Goal: Task Accomplishment & Management: Use online tool/utility

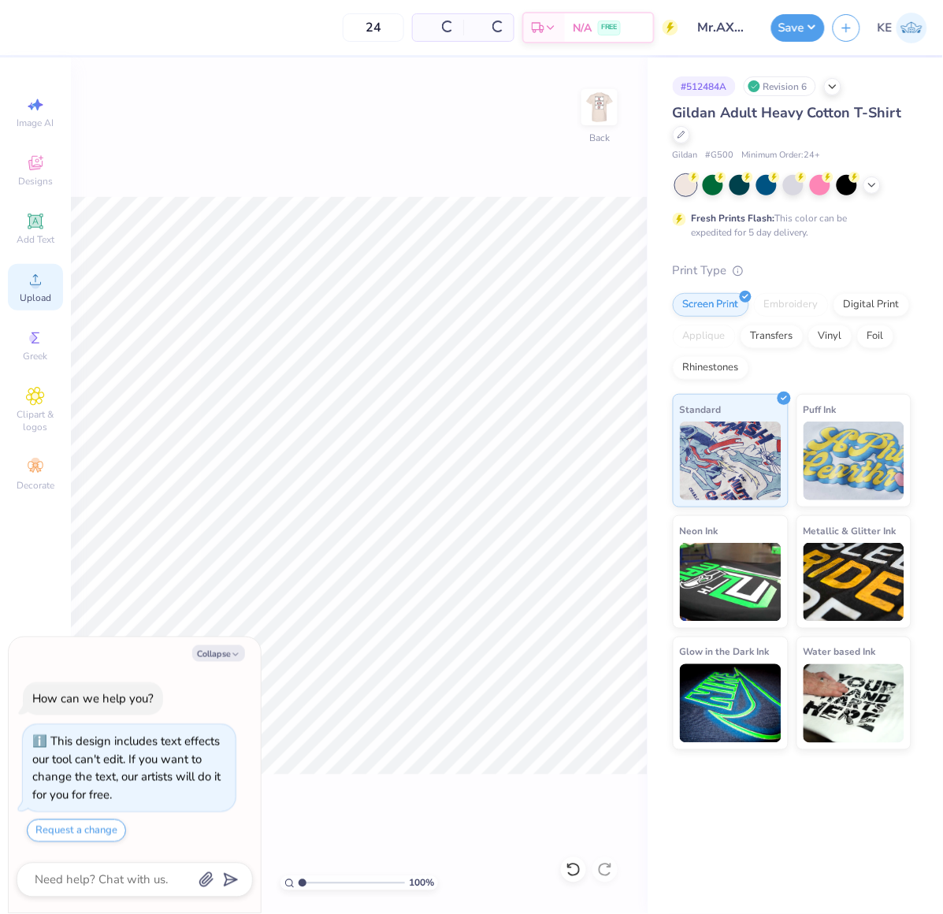
click at [39, 289] on icon at bounding box center [35, 279] width 19 height 19
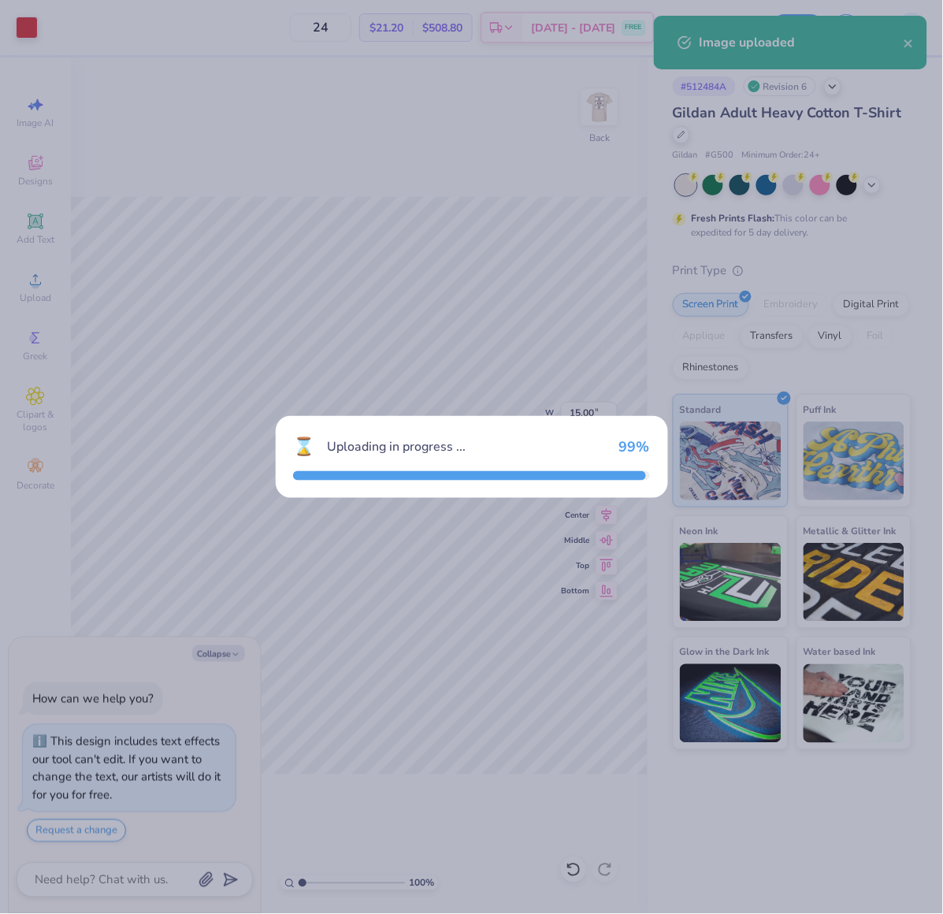
type textarea "x"
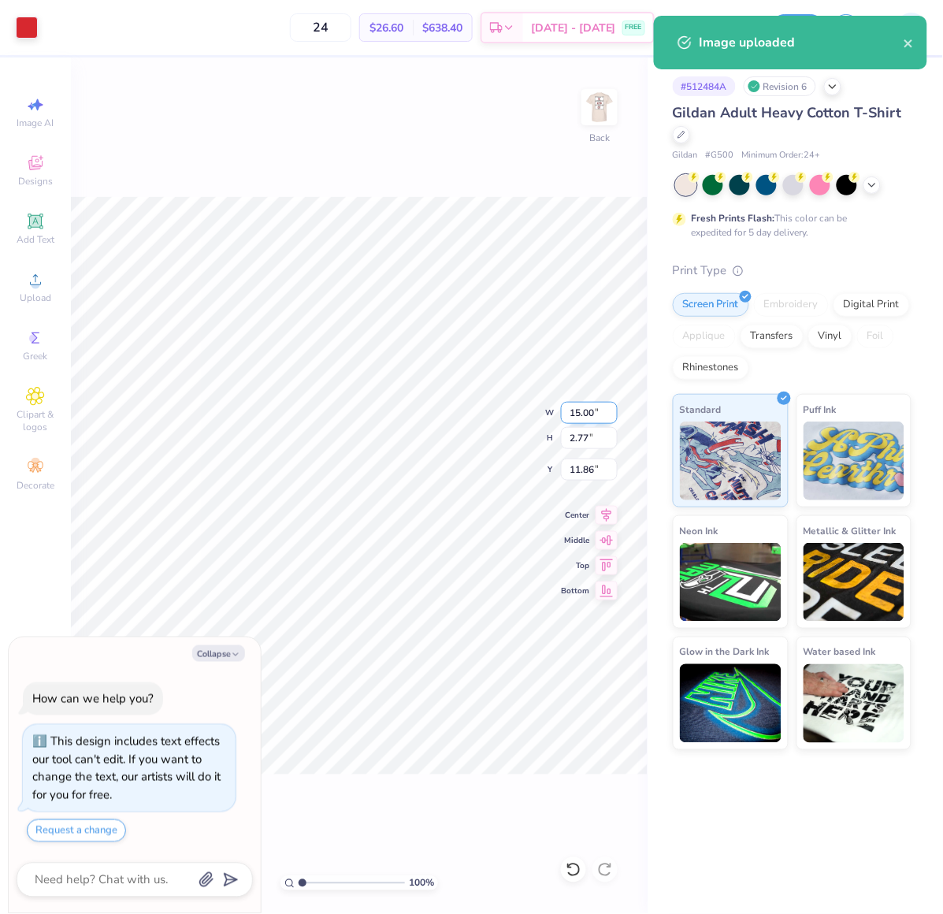
click at [578, 416] on input "15.00" at bounding box center [589, 413] width 57 height 22
type input "3.5"
type textarea "x"
type input "3.50"
type input "0.65"
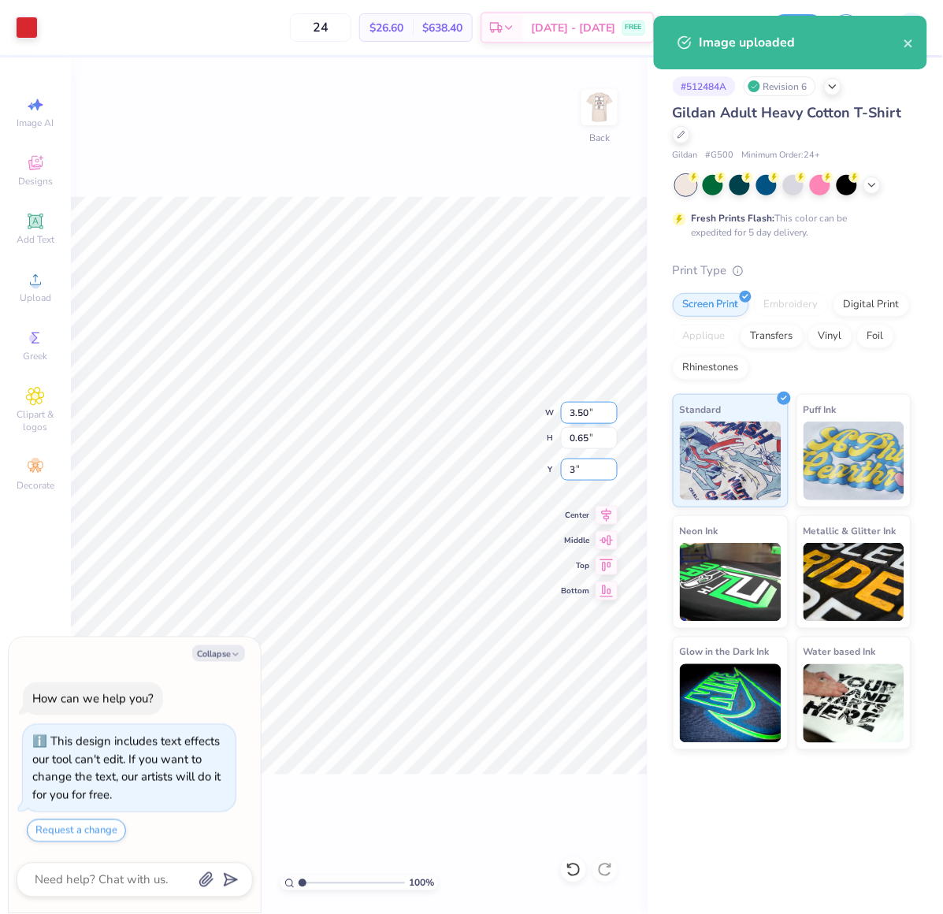
type input "3"
type textarea "x"
type input "3.00"
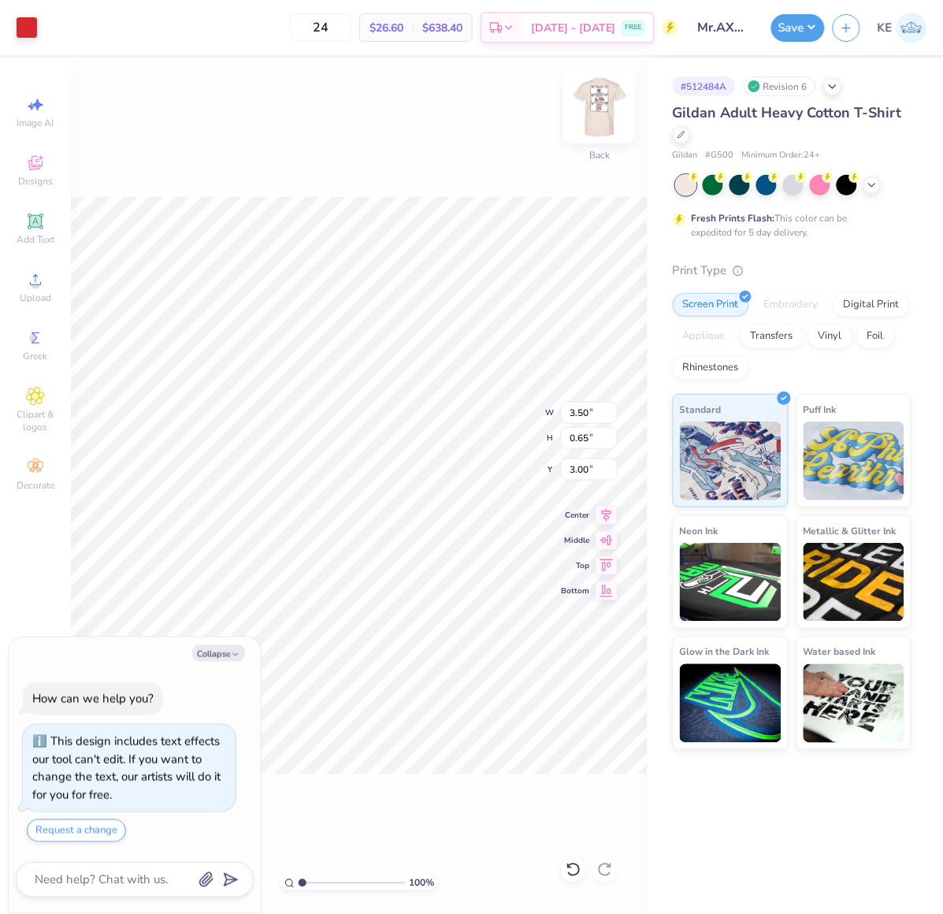
click at [607, 109] on img at bounding box center [599, 107] width 63 height 63
click at [228, 654] on button "Collapse" at bounding box center [218, 653] width 53 height 17
type textarea "x"
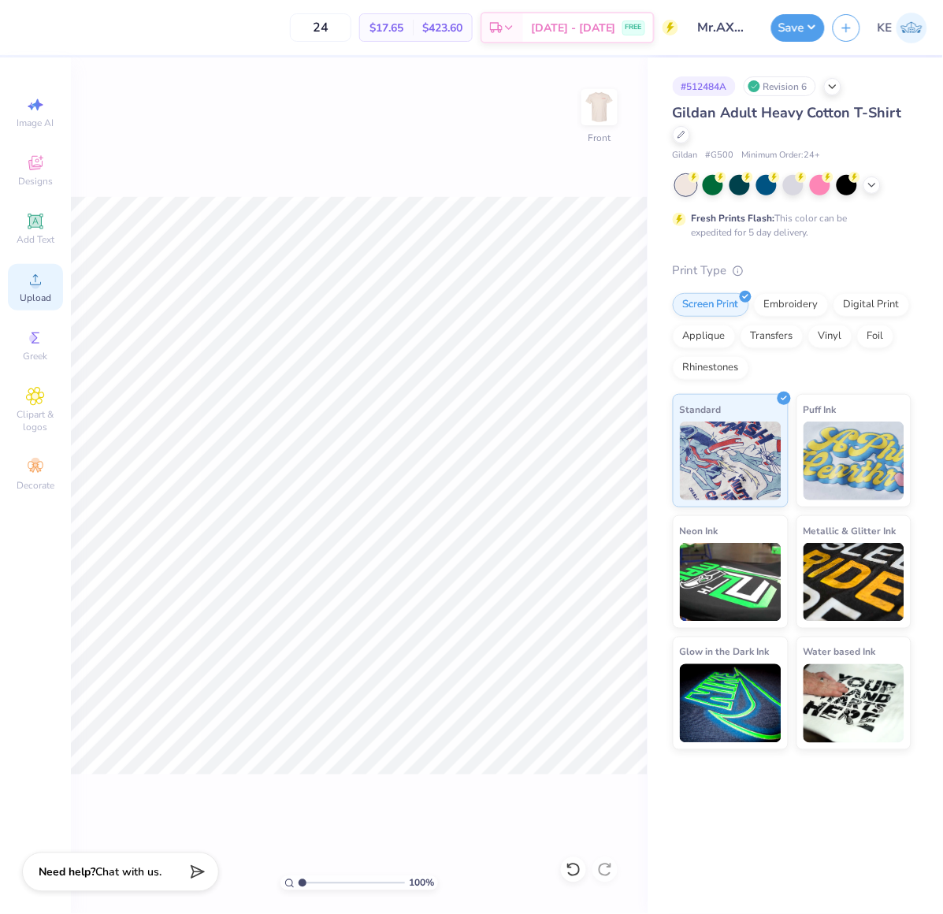
click at [41, 282] on icon at bounding box center [35, 279] width 19 height 19
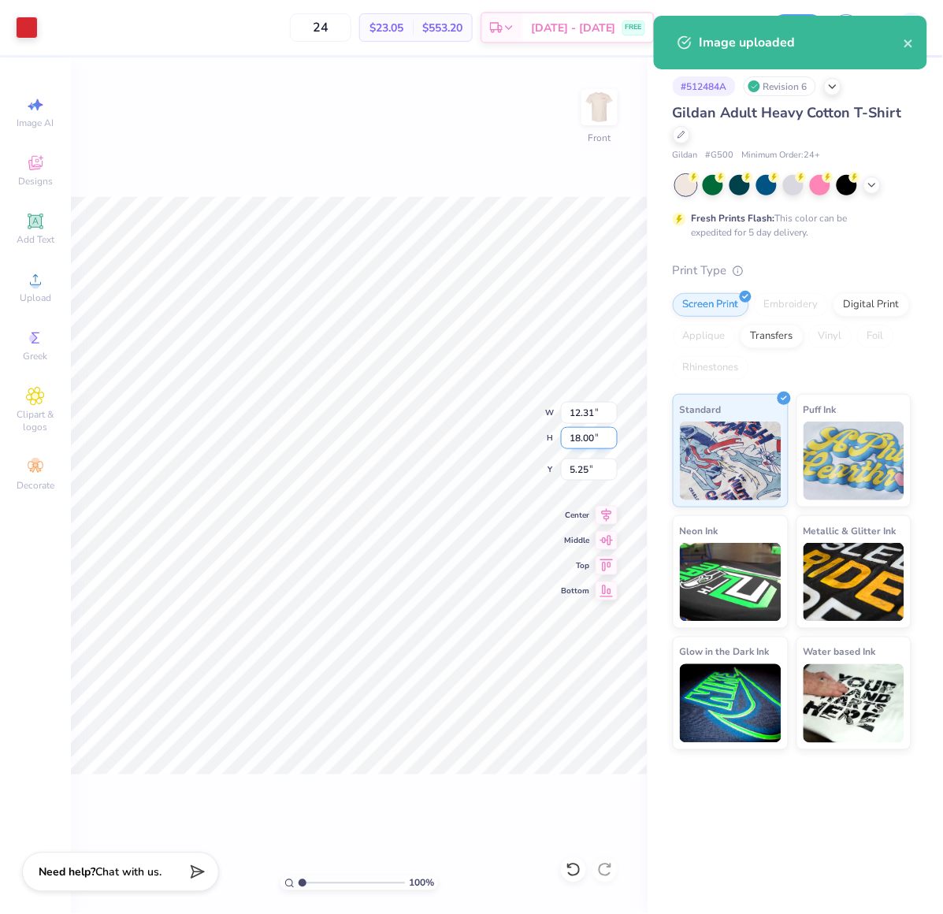
click at [578, 441] on input "18.00" at bounding box center [589, 438] width 57 height 22
type input "15"
type input "10.26"
type input "15.00"
click at [574, 469] on input "6.75" at bounding box center [589, 470] width 57 height 22
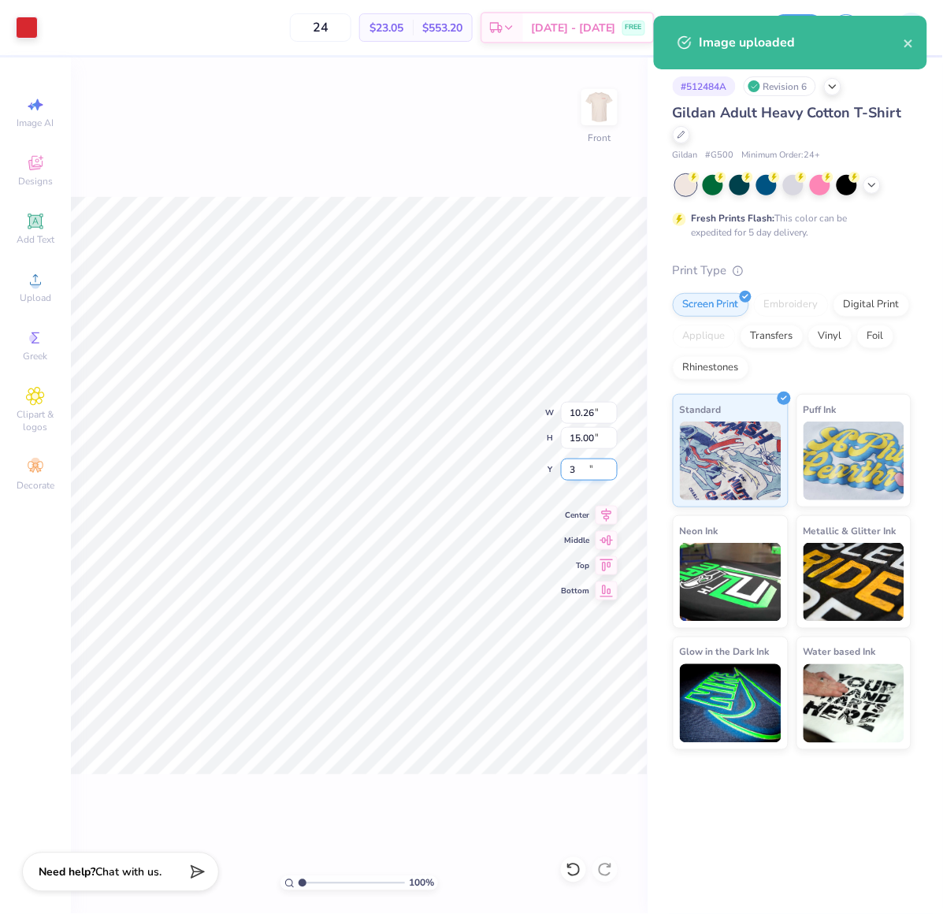
type input "3.00"
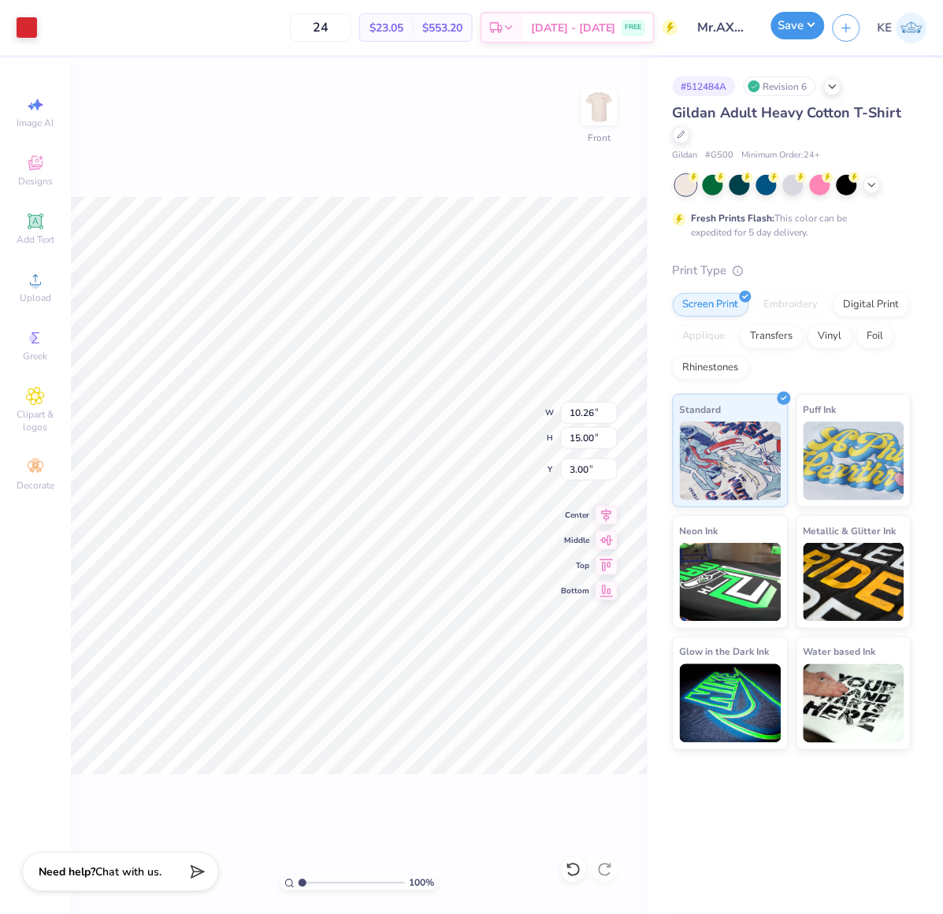
click at [789, 27] on button "Save" at bounding box center [798, 26] width 54 height 28
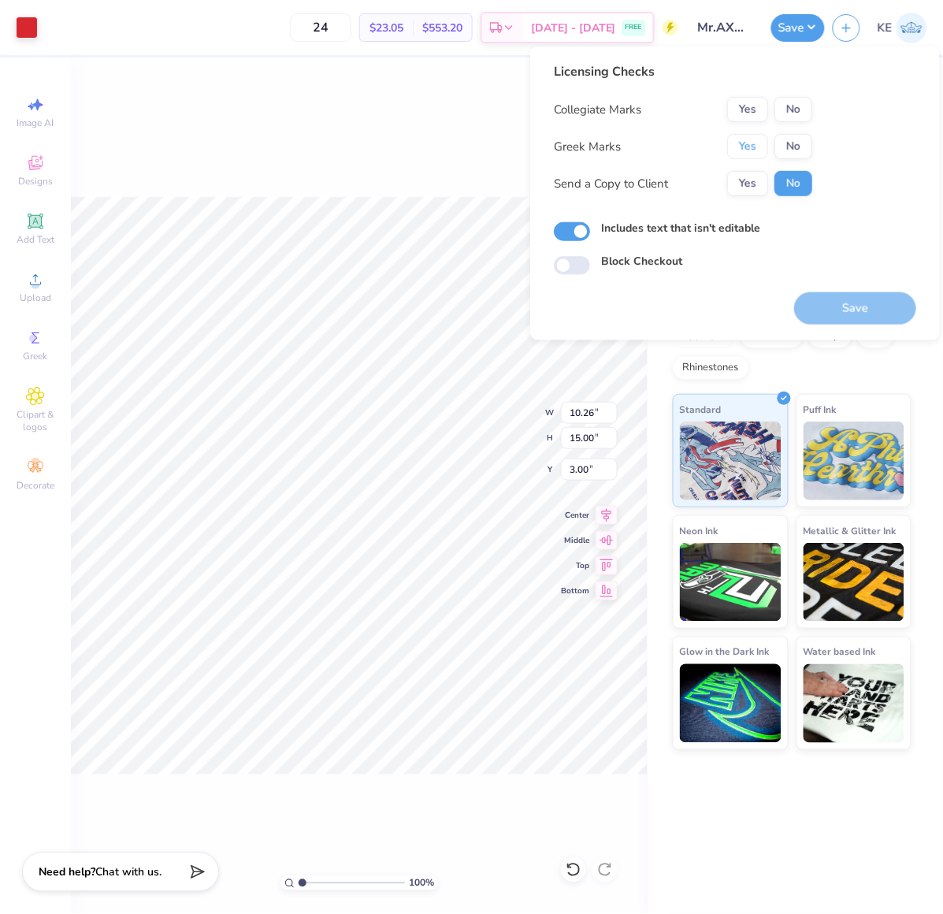
drag, startPoint x: 749, startPoint y: 138, endPoint x: 775, endPoint y: 122, distance: 30.4
click at [749, 138] on button "Yes" at bounding box center [747, 146] width 41 height 25
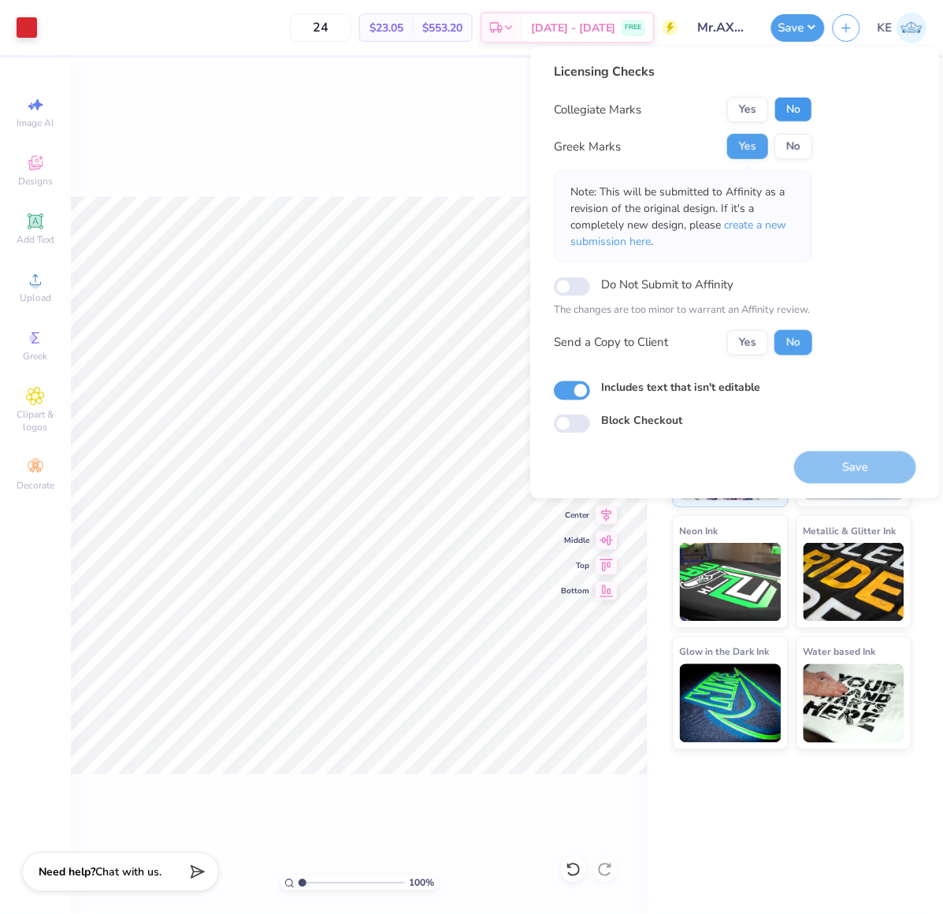
click at [786, 113] on button "No" at bounding box center [794, 109] width 38 height 25
click at [849, 465] on button "Save" at bounding box center [855, 467] width 122 height 32
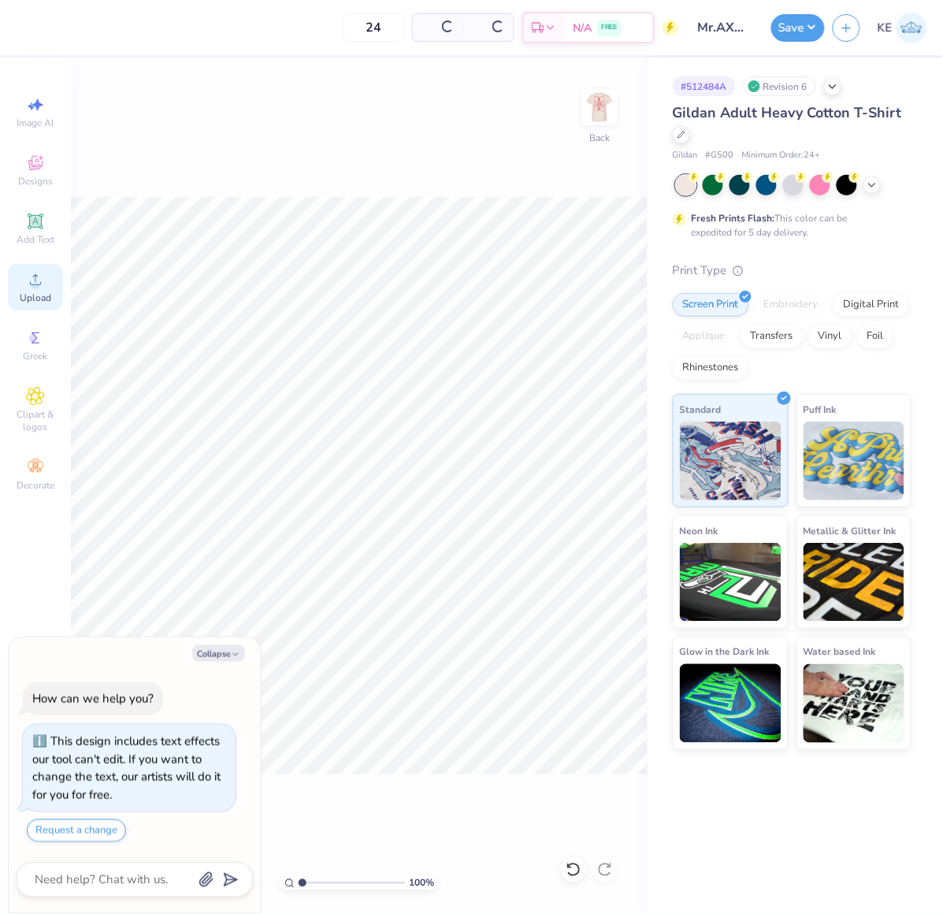
click at [27, 288] on icon at bounding box center [35, 279] width 19 height 19
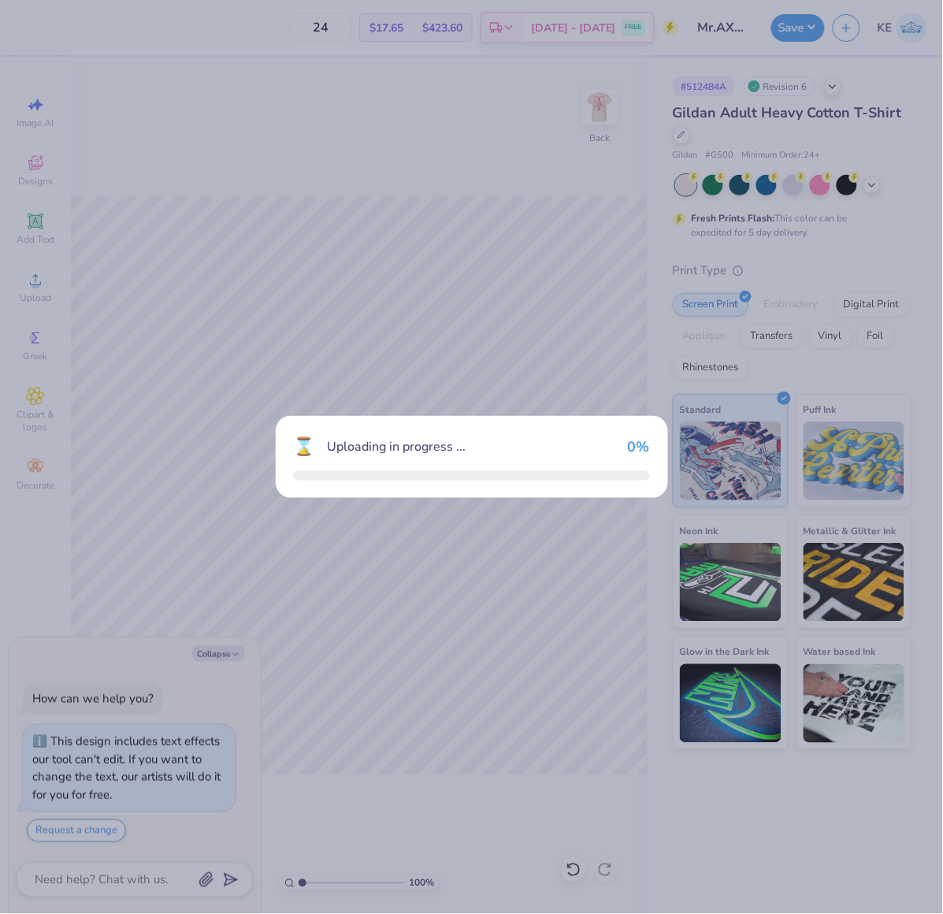
type textarea "x"
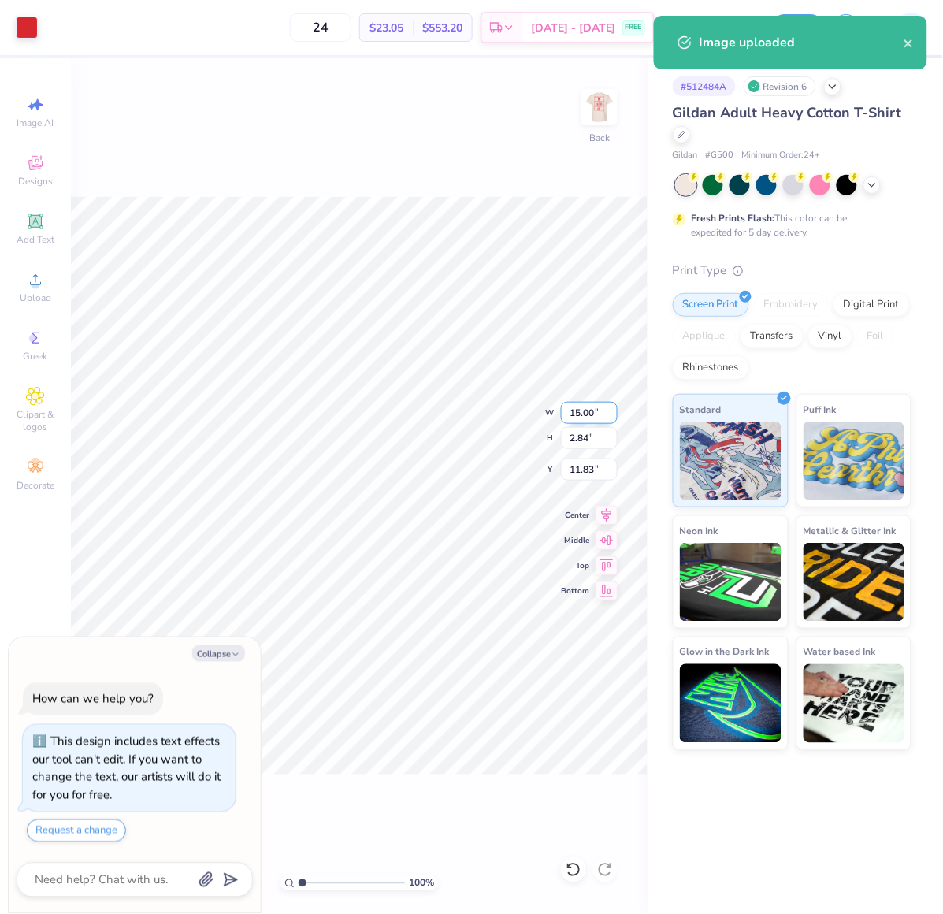
click at [581, 410] on input "15.00" at bounding box center [589, 413] width 57 height 22
type input "3.5"
type textarea "x"
type input "3.50"
type input "0.66"
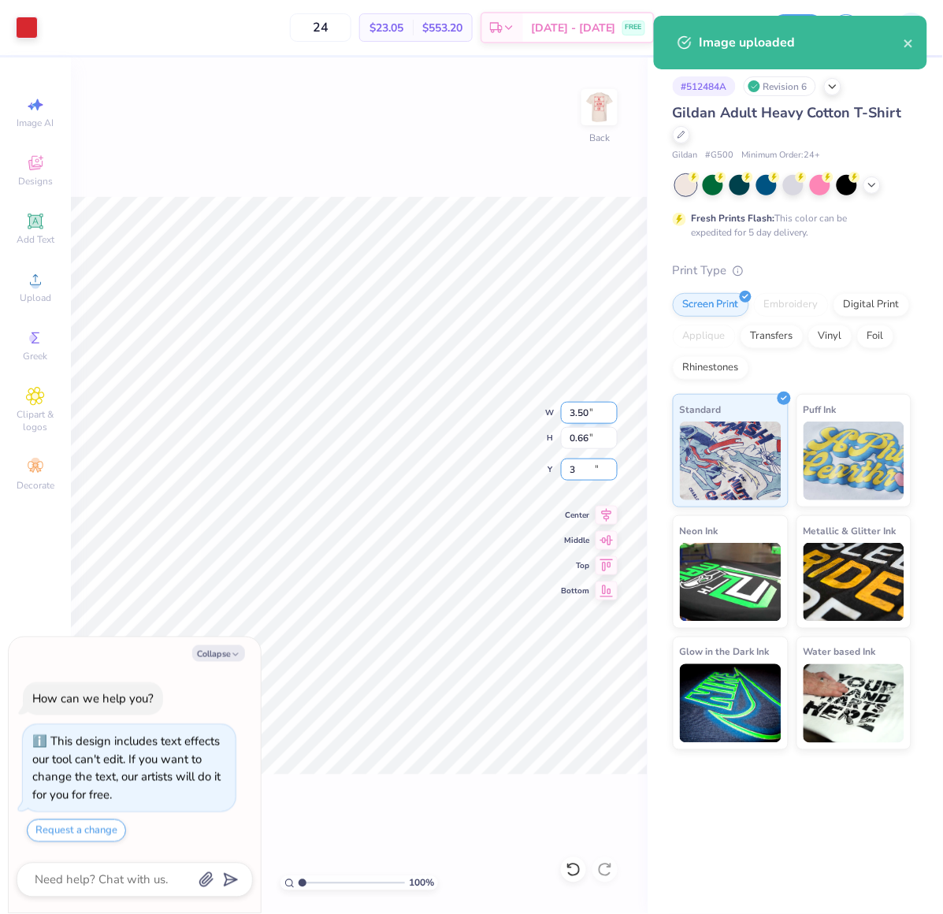
type input "3"
type textarea "x"
type input "3.00"
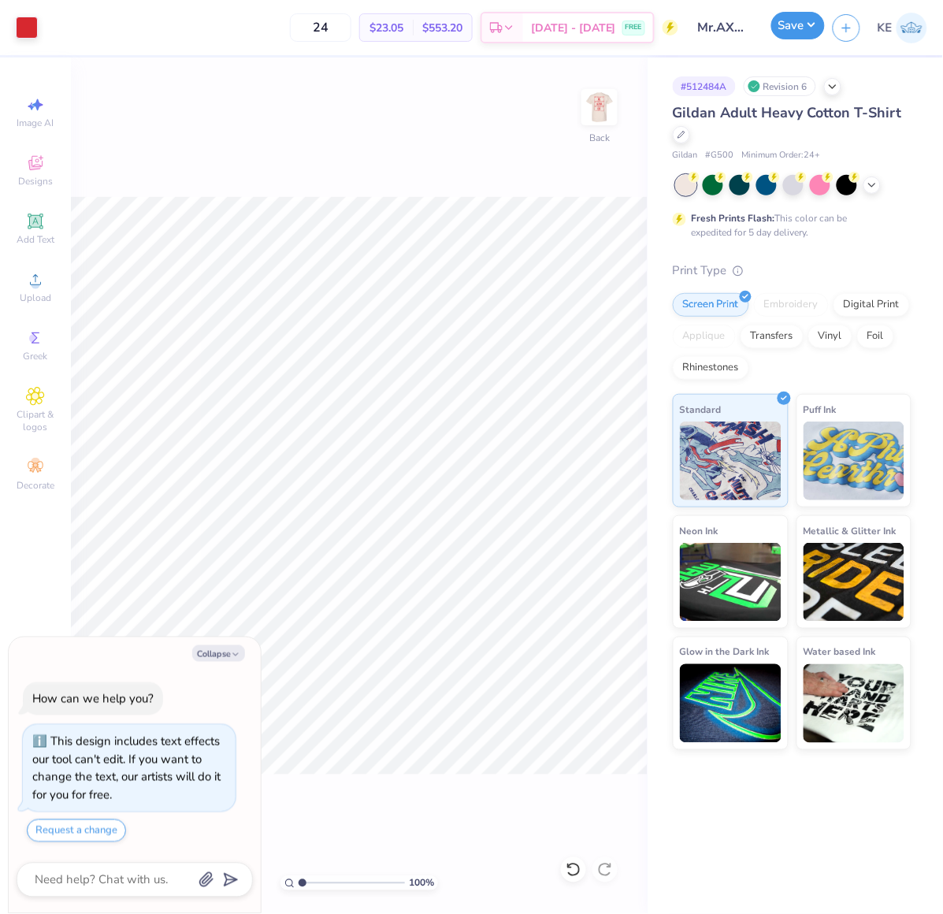
click at [791, 26] on button "Save" at bounding box center [798, 26] width 54 height 28
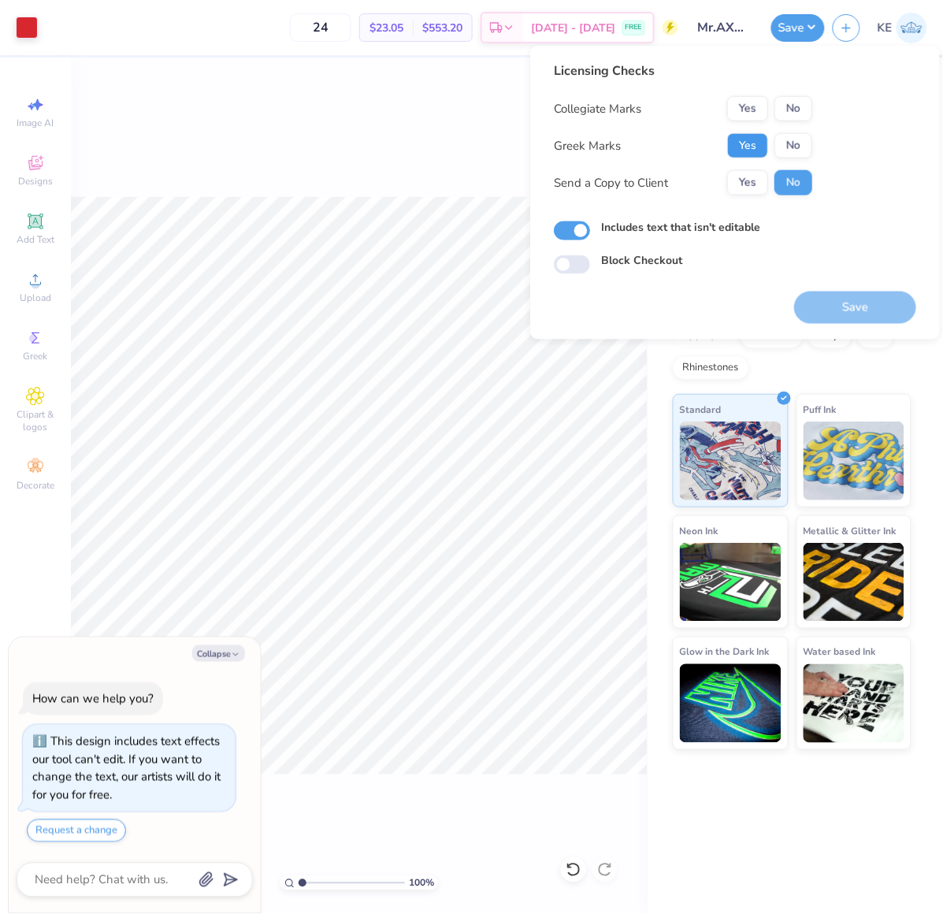
click at [752, 139] on button "Yes" at bounding box center [747, 145] width 41 height 25
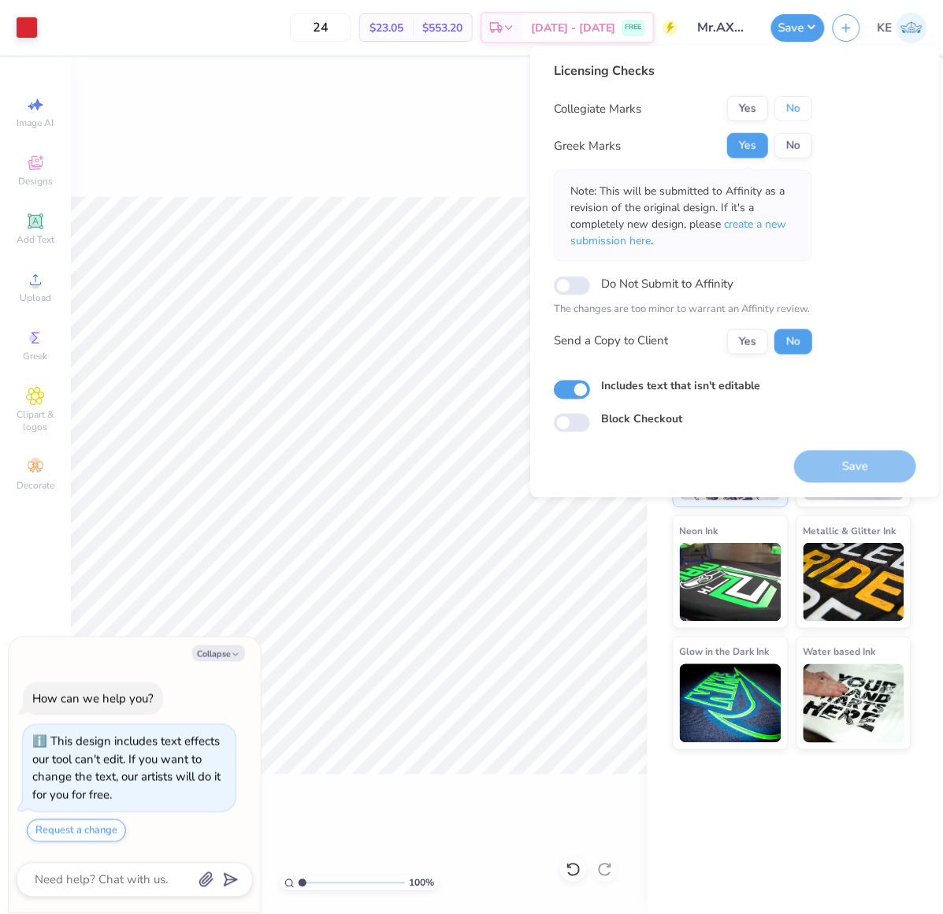
drag, startPoint x: 793, startPoint y: 113, endPoint x: 810, endPoint y: 205, distance: 93.7
click at [793, 113] on button "No" at bounding box center [794, 108] width 38 height 25
click at [849, 459] on button "Save" at bounding box center [855, 466] width 122 height 32
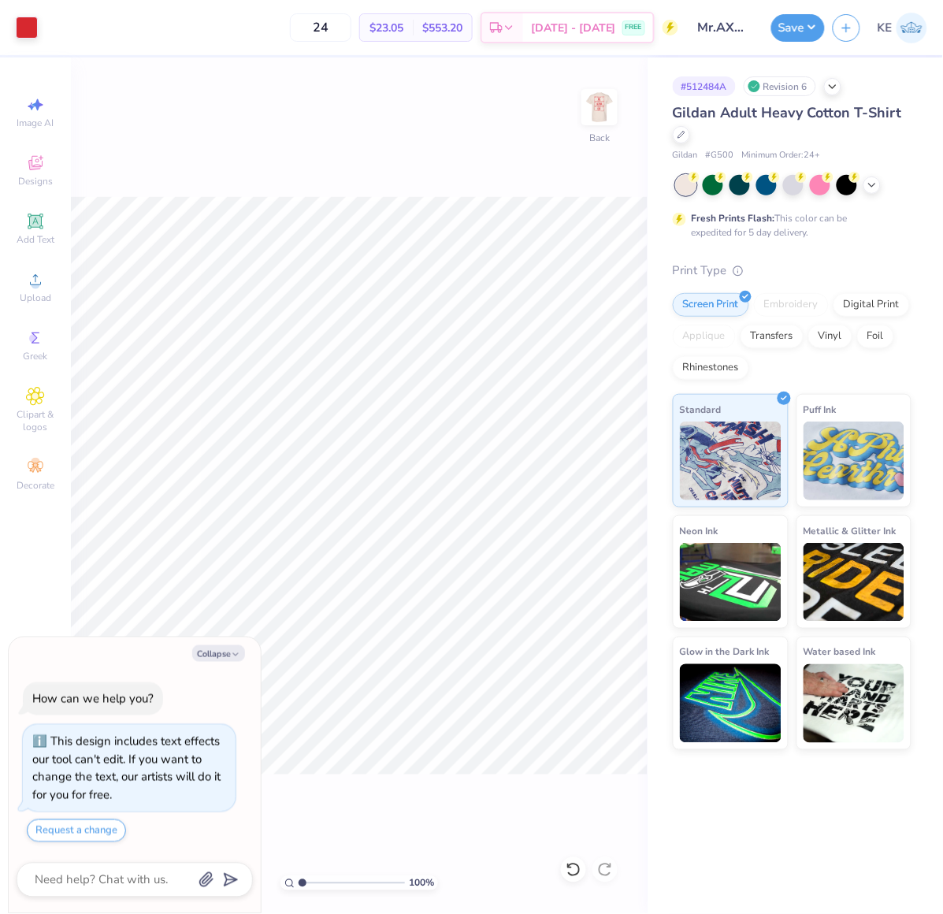
type textarea "x"
